Goal: Find specific page/section: Find specific page/section

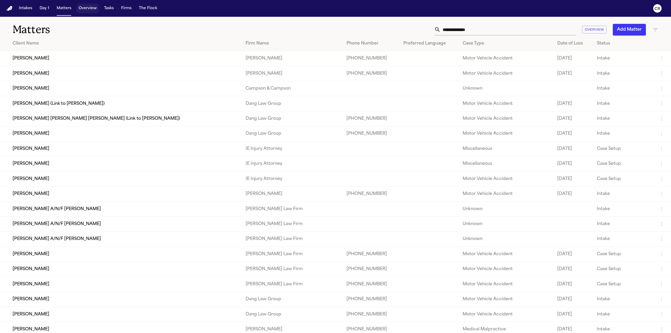
click at [82, 7] on button "Overview" at bounding box center [88, 8] width 22 height 9
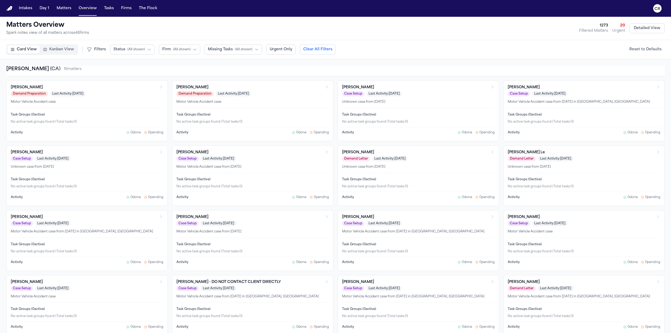
click at [132, 48] on span "( All shown )" at bounding box center [136, 49] width 18 height 4
click at [177, 50] on span "( All shown )" at bounding box center [182, 49] width 18 height 4
click at [169, 124] on span "DFW" at bounding box center [166, 126] width 9 height 5
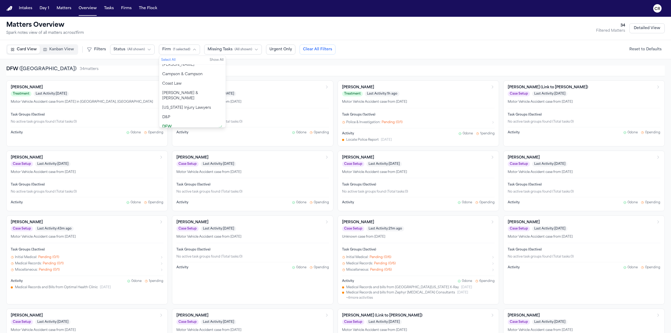
click at [313, 29] on div "Matters Overview Spark notes view of all matters across 1 firm 34 Filtered Matt…" at bounding box center [335, 28] width 658 height 15
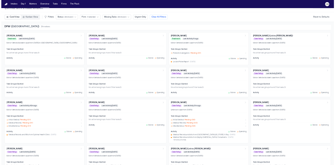
scroll to position [0, 0]
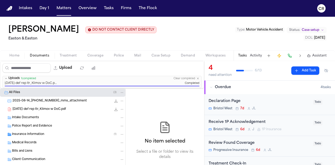
click at [8, 7] on img "Home" at bounding box center [9, 8] width 6 height 5
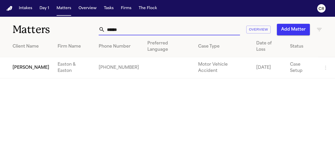
click at [130, 28] on input "******" at bounding box center [172, 30] width 135 height 12
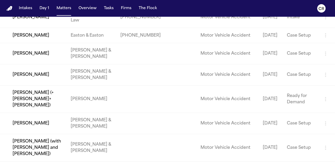
scroll to position [79, 0]
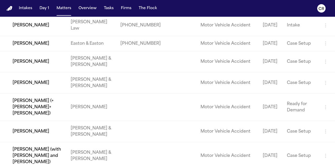
type input "****"
click at [49, 51] on td "[PERSON_NAME]" at bounding box center [33, 43] width 67 height 15
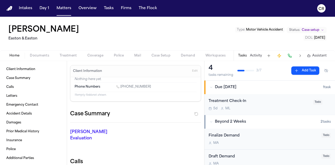
click at [37, 56] on span "Documents" at bounding box center [39, 56] width 19 height 4
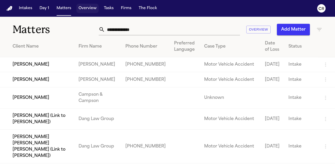
click at [94, 8] on button "Overview" at bounding box center [88, 8] width 22 height 9
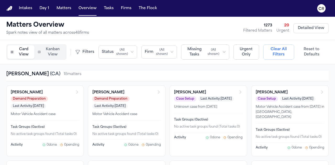
click at [164, 54] on span "( All shown )" at bounding box center [162, 52] width 13 height 8
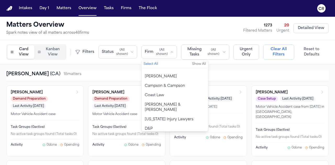
scroll to position [52, 0]
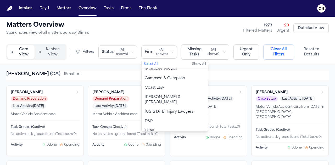
click at [155, 126] on button "DFW" at bounding box center [175, 130] width 67 height 9
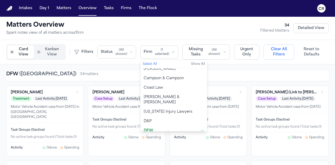
click at [183, 29] on div "Matters Overview Spark notes view of all matters across 1 firm 34 Filtered Matt…" at bounding box center [167, 28] width 323 height 15
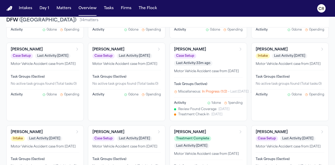
scroll to position [348, 0]
click at [257, 53] on h3 "[PERSON_NAME]" at bounding box center [272, 49] width 32 height 5
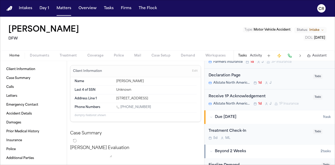
scroll to position [19, 0]
